Goal: Information Seeking & Learning: Learn about a topic

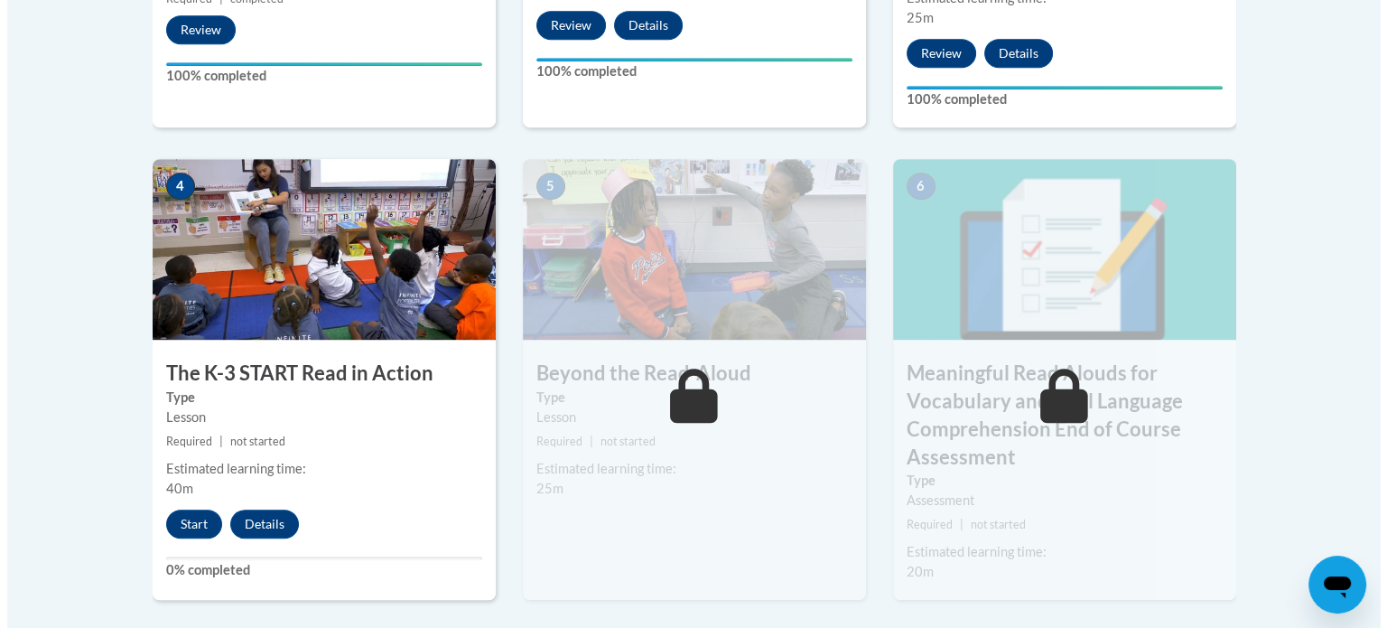
scroll to position [1020, 0]
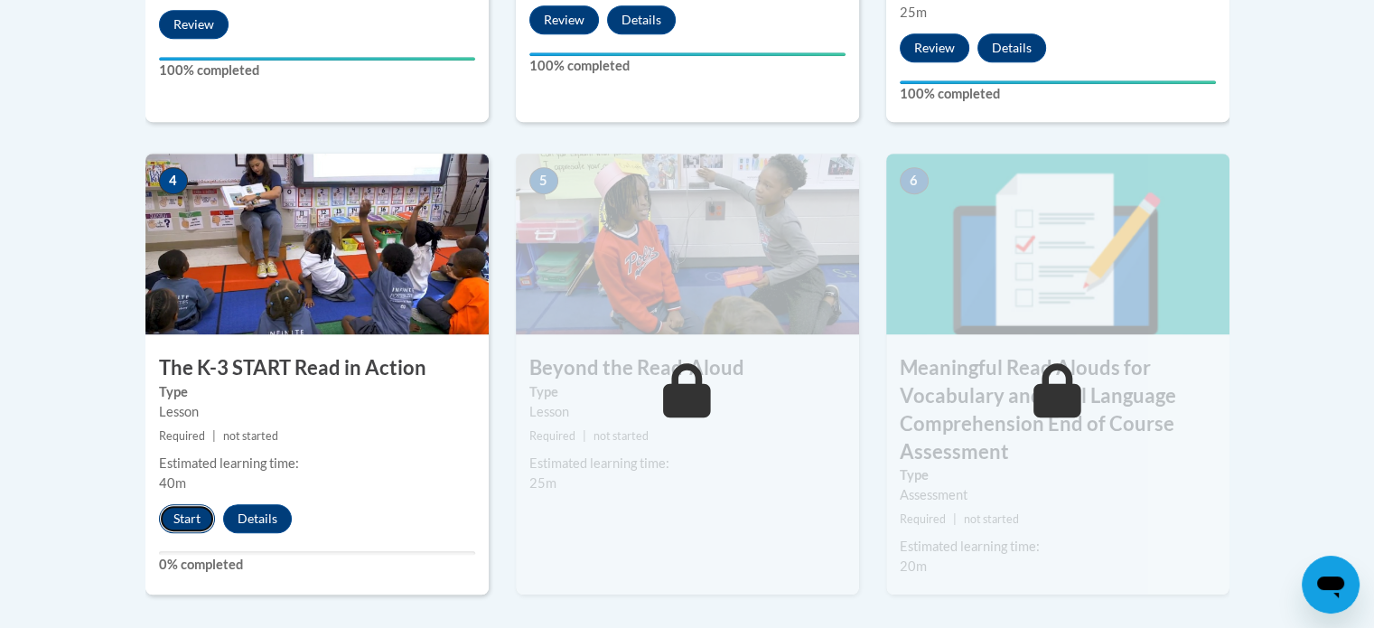
click at [182, 519] on button "Start" at bounding box center [187, 518] width 56 height 29
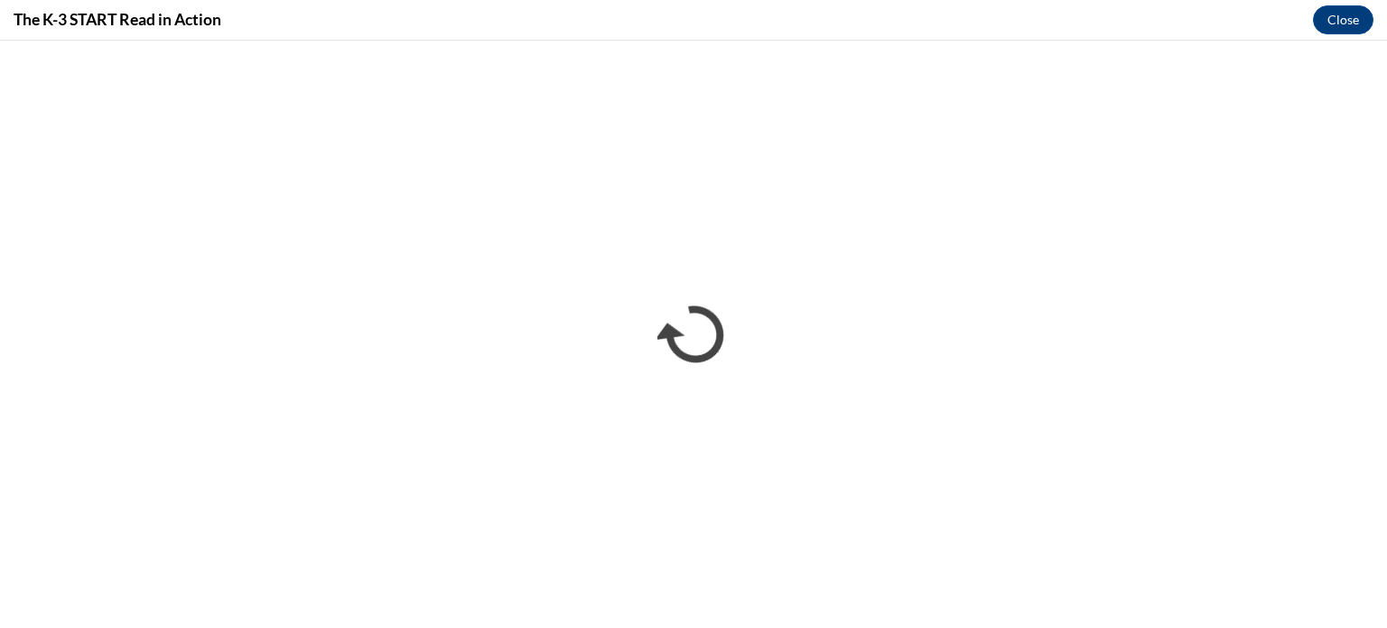
scroll to position [0, 0]
